Goal: Task Accomplishment & Management: Use online tool/utility

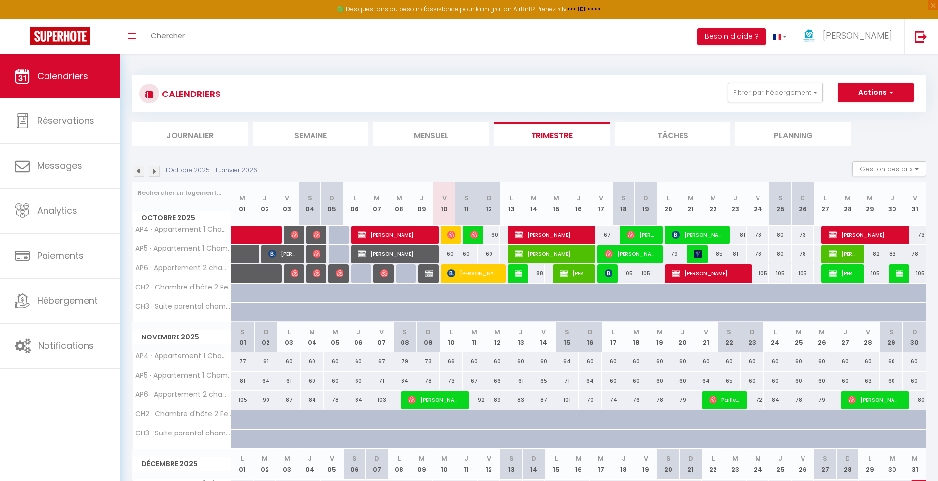
drag, startPoint x: 239, startPoint y: 382, endPoint x: 918, endPoint y: 379, distance: 678.4
click at [918, 379] on tr "AP5 · Appartement 1 Chambre - Gite chez [PERSON_NAME] et [PERSON_NAME] 81 64 61…" at bounding box center [530, 380] width 794 height 19
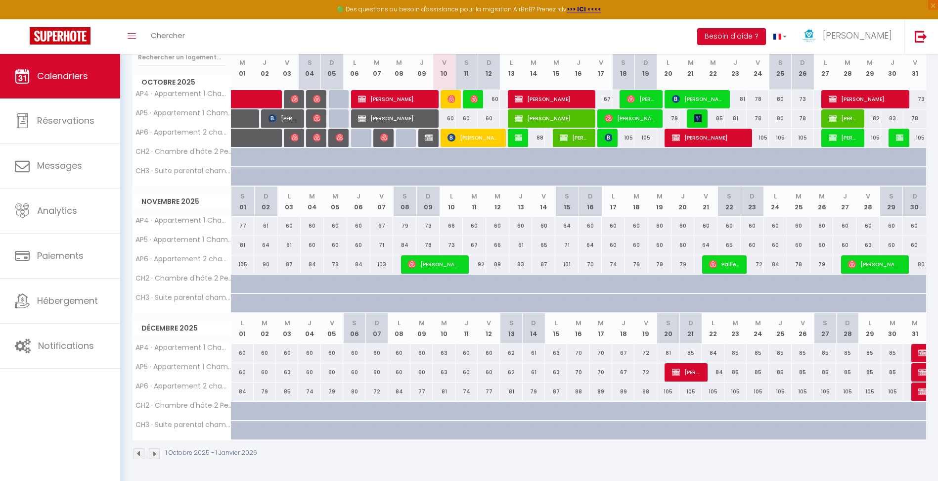
scroll to position [136, 0]
click at [318, 428] on div at bounding box center [318, 435] width 22 height 19
type input "51"
type input "Jeu 04 Décembre 2025"
type input "Ven 05 Décembre 2025"
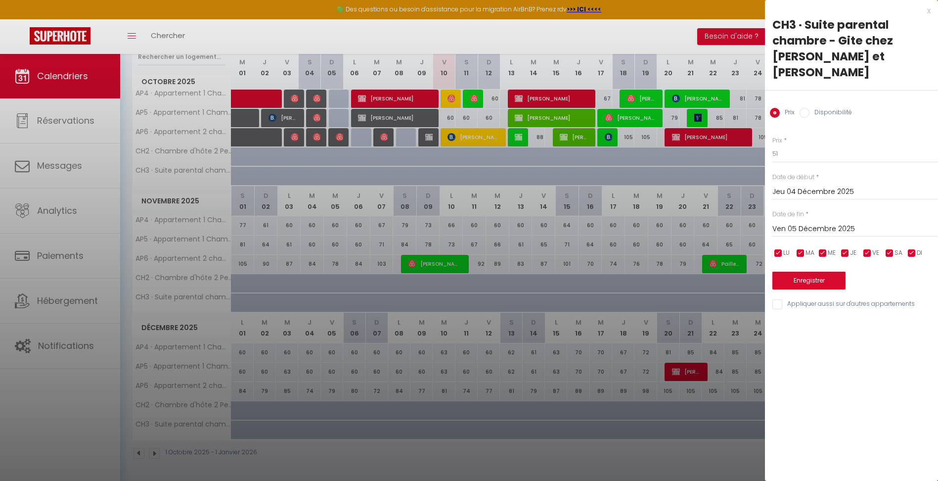
click at [927, 11] on div "x" at bounding box center [848, 11] width 166 height 12
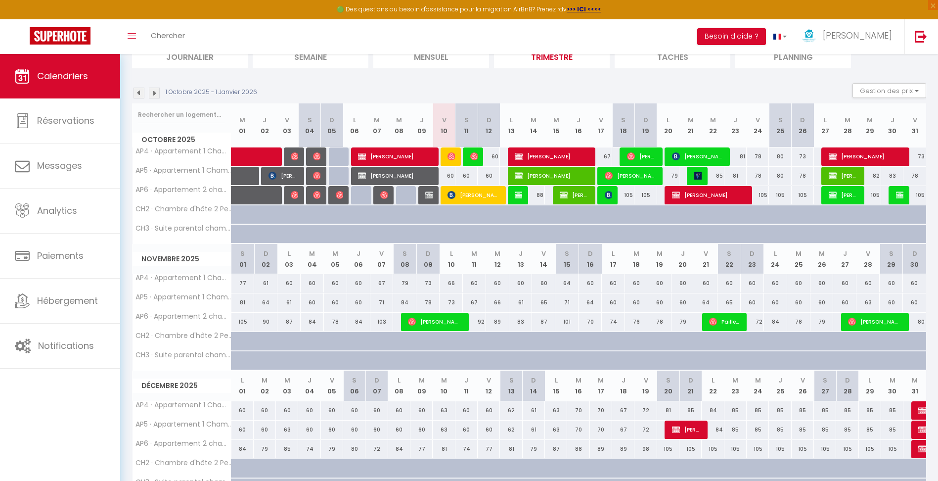
scroll to position [0, 0]
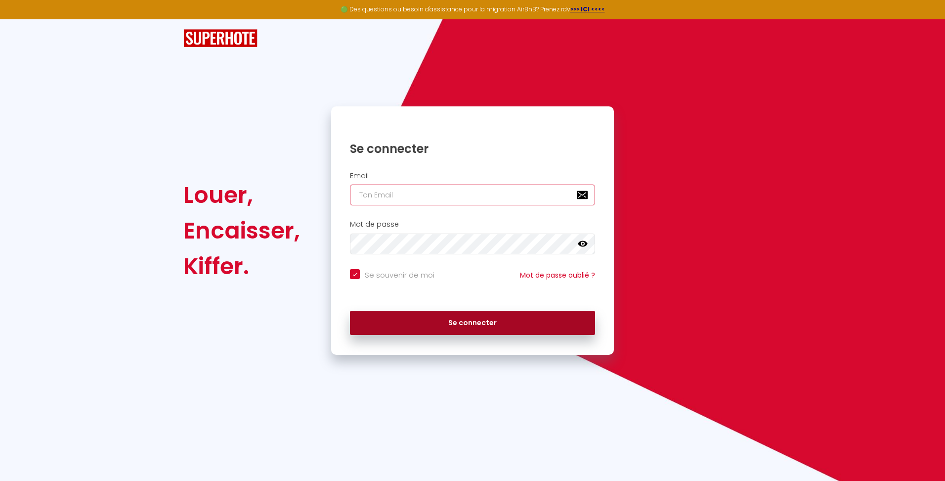
type input "[EMAIL_ADDRESS][DOMAIN_NAME]"
click at [443, 315] on button "Se connecter" at bounding box center [472, 323] width 245 height 25
checkbox input "true"
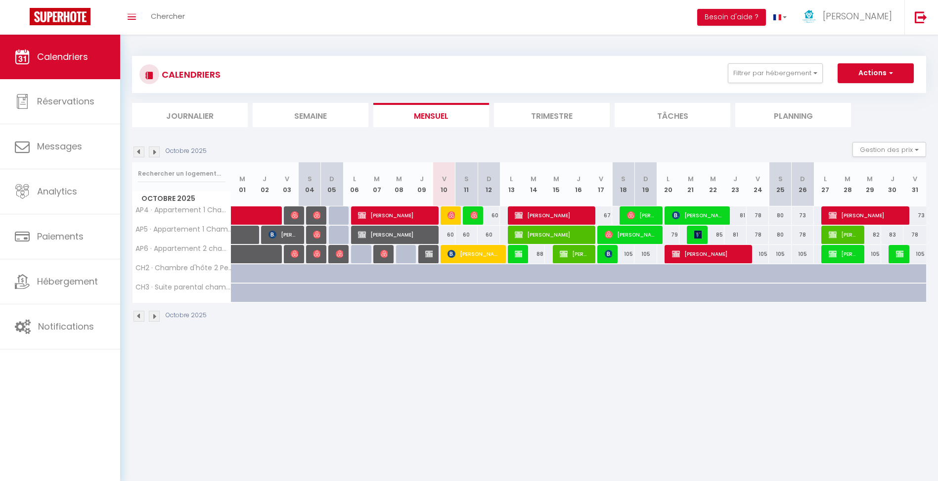
click at [409, 433] on body "🟢 Des questions ou besoin d'assistance pour la migration AirBnB? Prenez rdv >>>…" at bounding box center [469, 275] width 938 height 481
click at [492, 436] on body "🟢 Des questions ou besoin d'assistance pour la migration AirBnB? Prenez rdv >>>…" at bounding box center [469, 275] width 938 height 481
